Goal: Learn about a topic

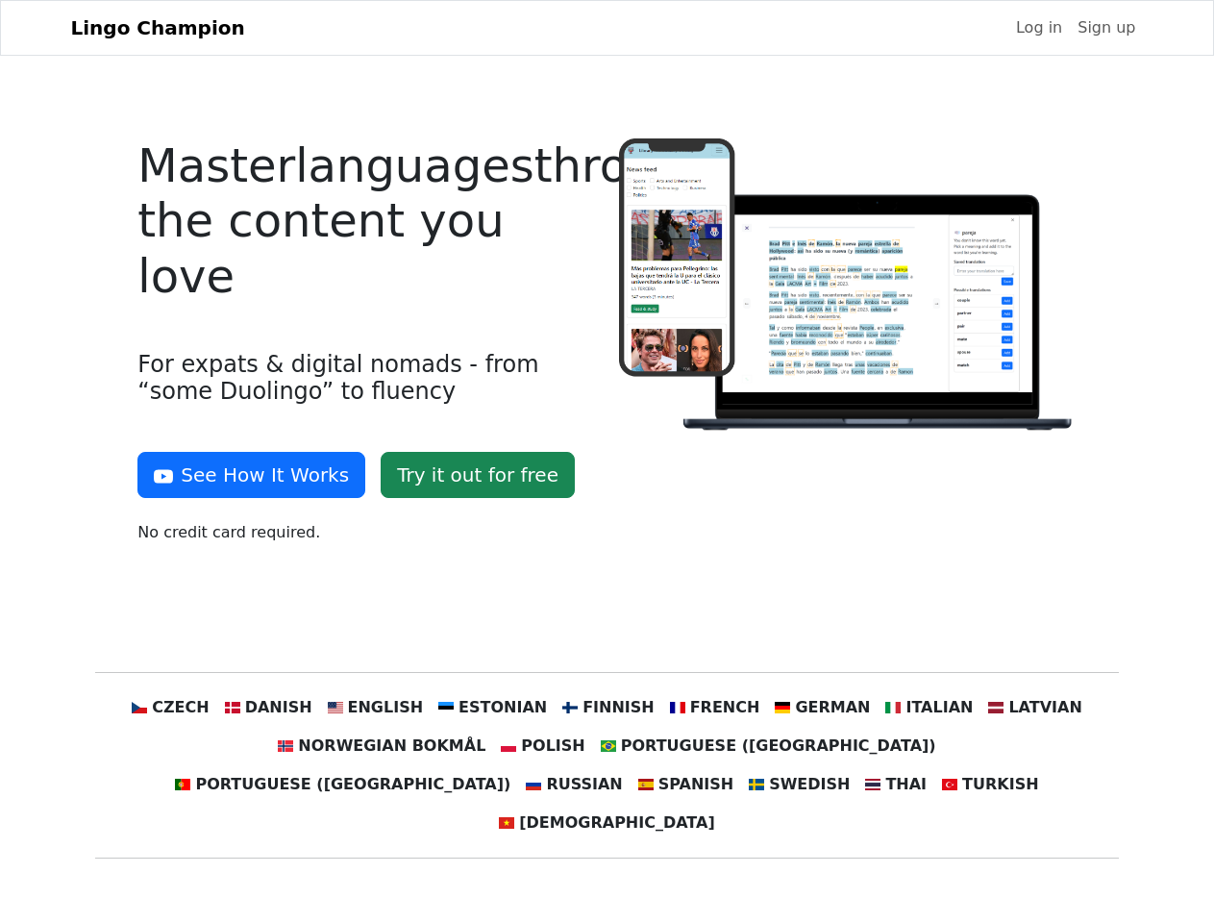
click at [607, 461] on div at bounding box center [847, 348] width 480 height 421
click at [244, 475] on button "See How It Works" at bounding box center [251, 475] width 228 height 46
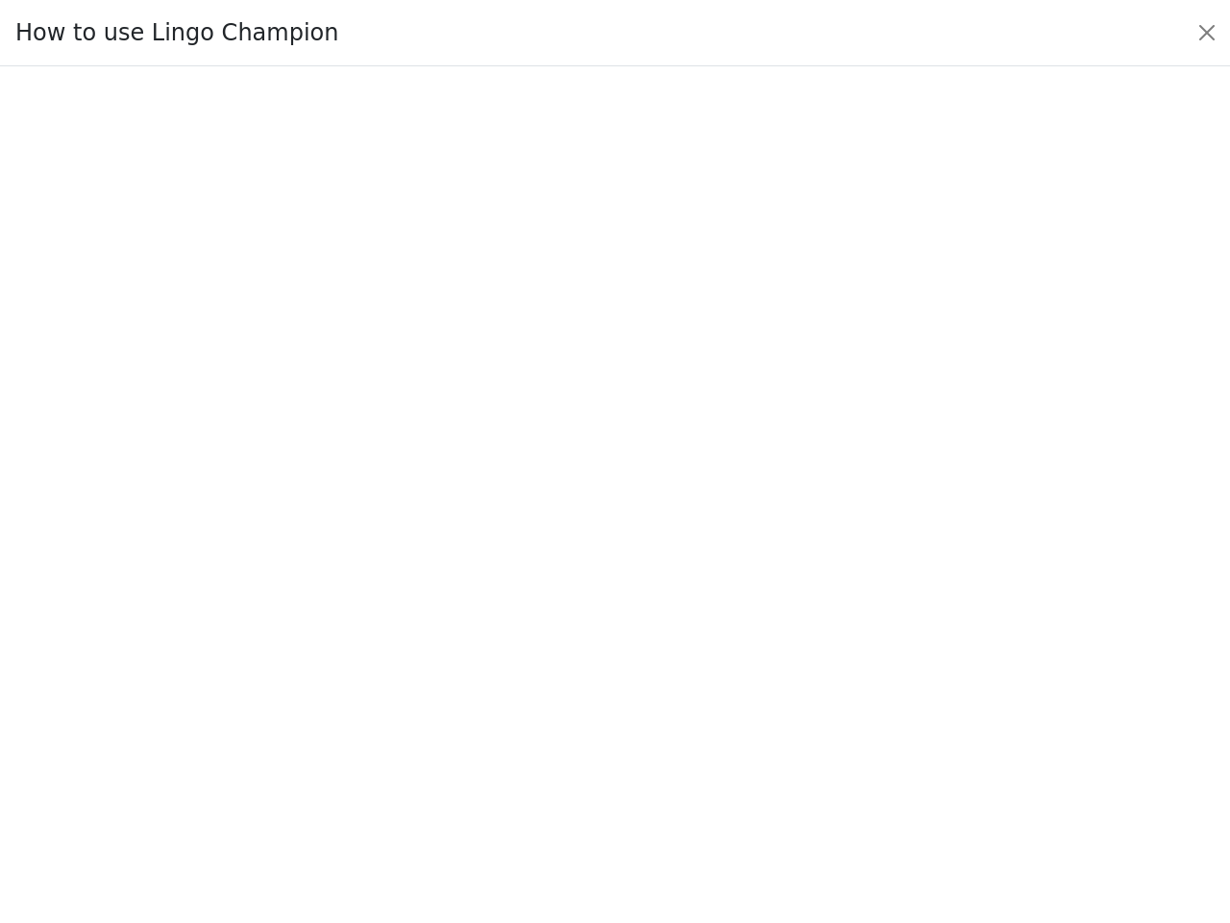
click at [207, 707] on div at bounding box center [615, 495] width 1140 height 675
click at [297, 707] on div at bounding box center [615, 495] width 1140 height 675
click at [394, 707] on div at bounding box center [615, 495] width 1140 height 675
click at [500, 707] on div at bounding box center [615, 495] width 1140 height 675
click at [605, 707] on div at bounding box center [615, 495] width 1140 height 675
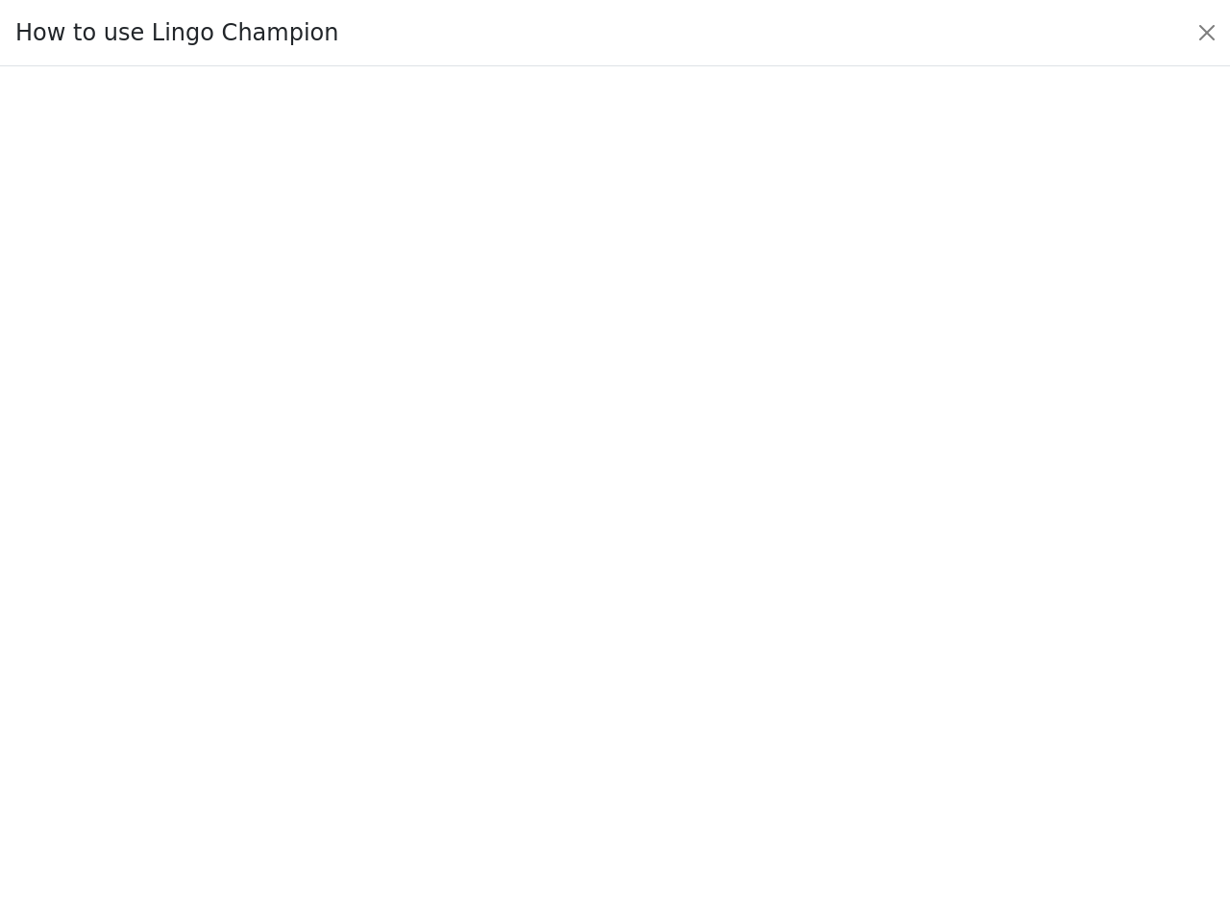
click at [702, 707] on div at bounding box center [615, 495] width 1140 height 675
click at [801, 707] on div at bounding box center [615, 495] width 1140 height 675
click at [899, 707] on div at bounding box center [615, 495] width 1140 height 675
